Goal: Find contact information: Find contact information

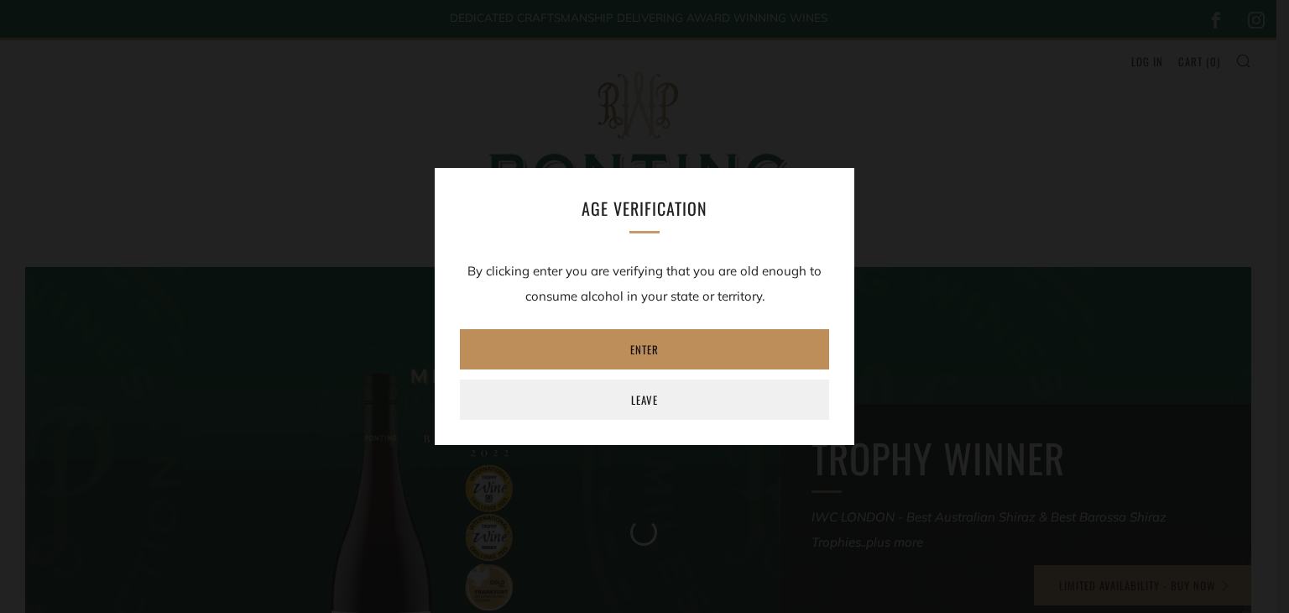
click at [696, 342] on link "Enter" at bounding box center [644, 349] width 369 height 40
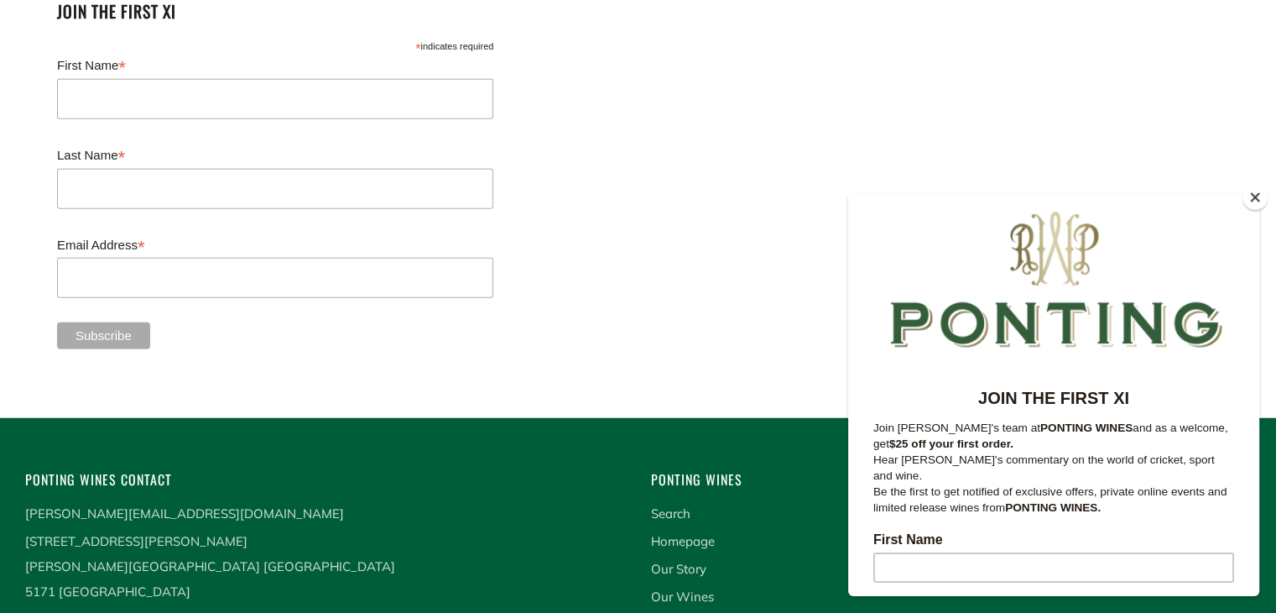
scroll to position [4495, 0]
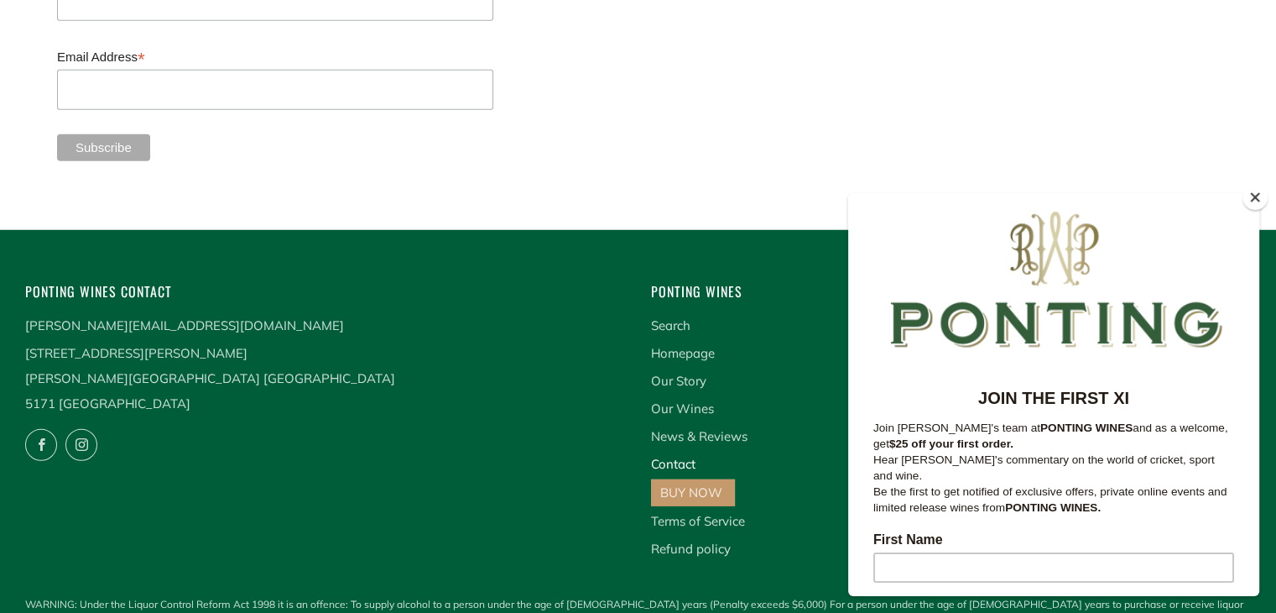
click at [681, 456] on link "Contact" at bounding box center [673, 464] width 44 height 16
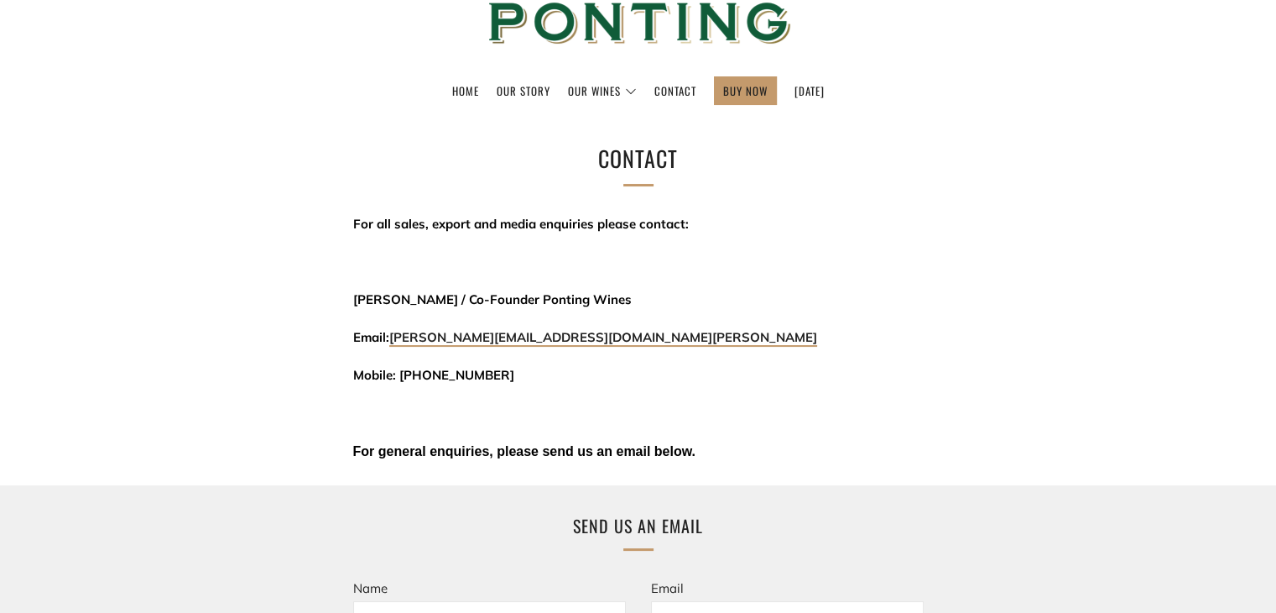
scroll to position [182, 0]
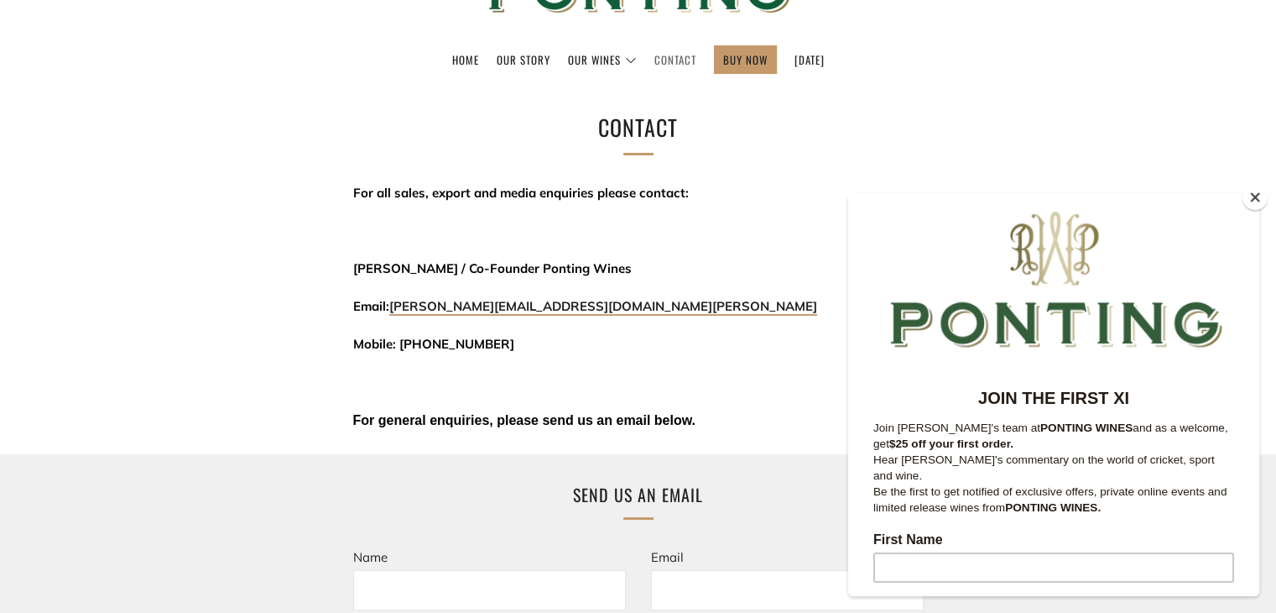
click at [671, 58] on link "Contact" at bounding box center [676, 59] width 42 height 27
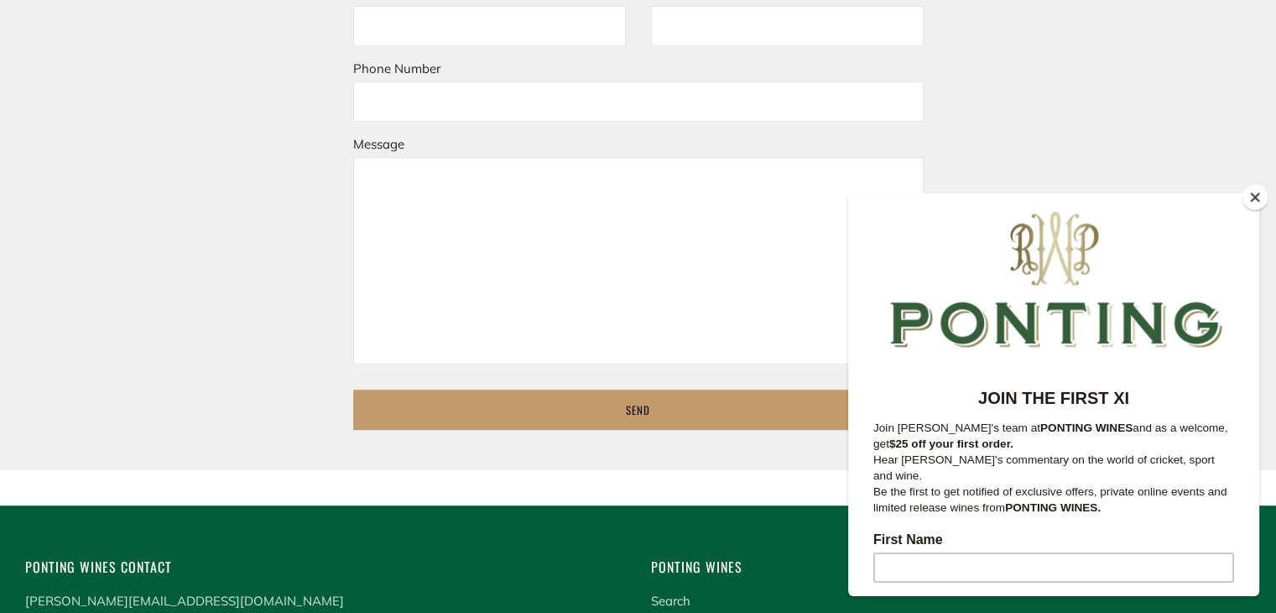
scroll to position [816, 0]
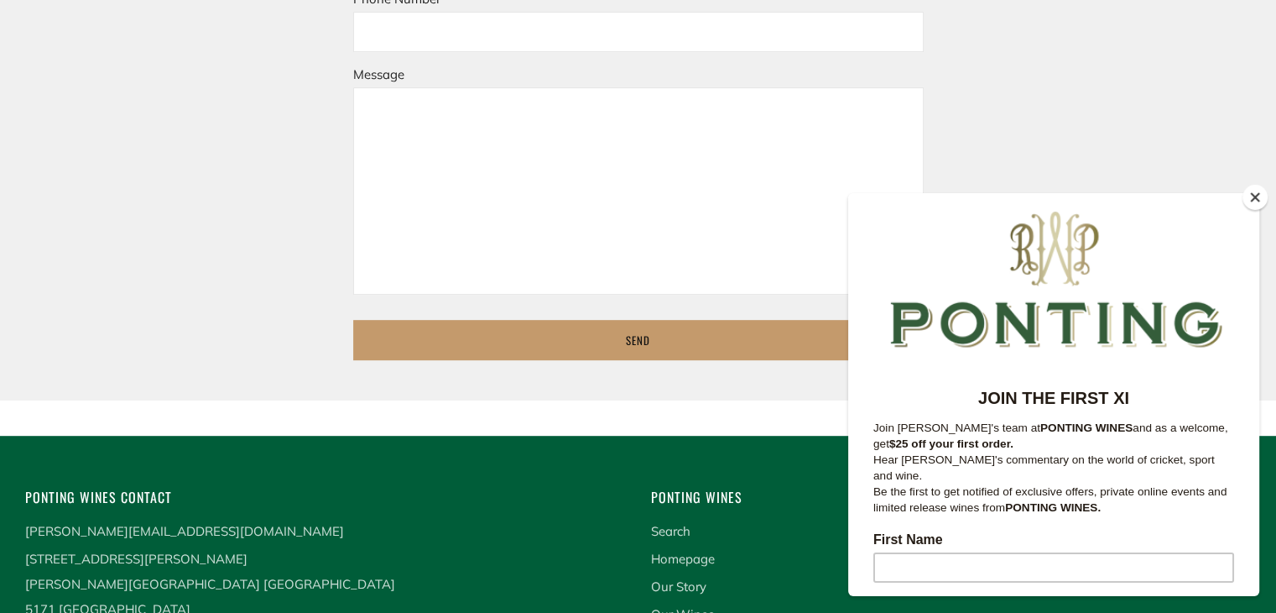
click at [1253, 196] on button "Close" at bounding box center [1255, 197] width 25 height 25
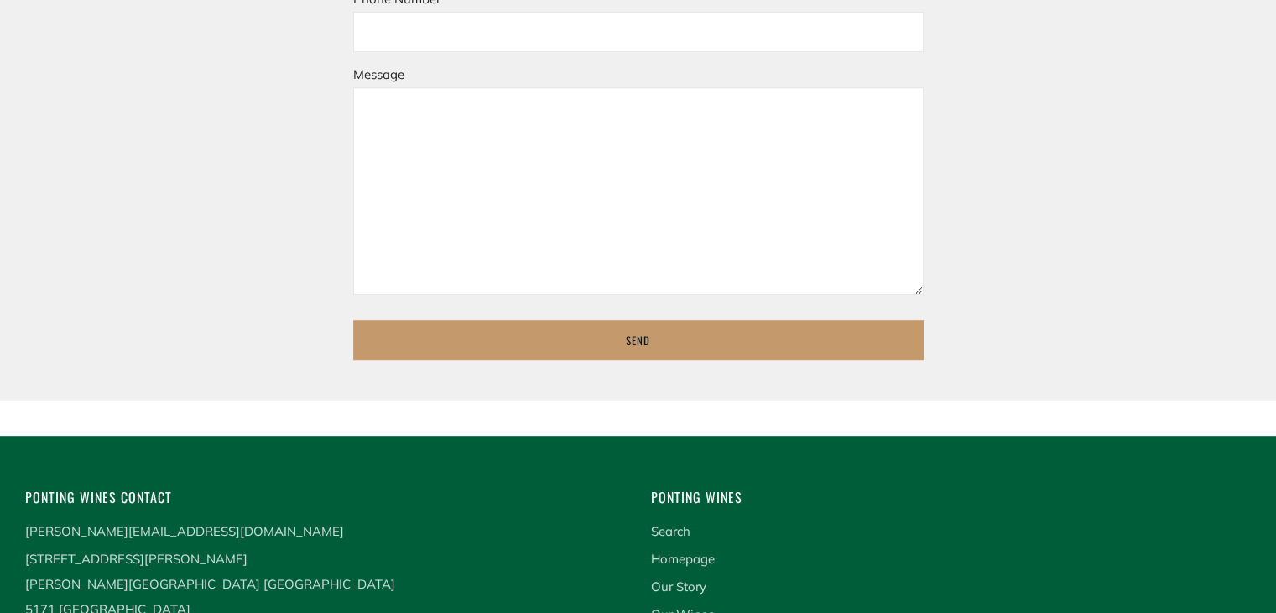
scroll to position [0, 0]
